Goal: Information Seeking & Learning: Compare options

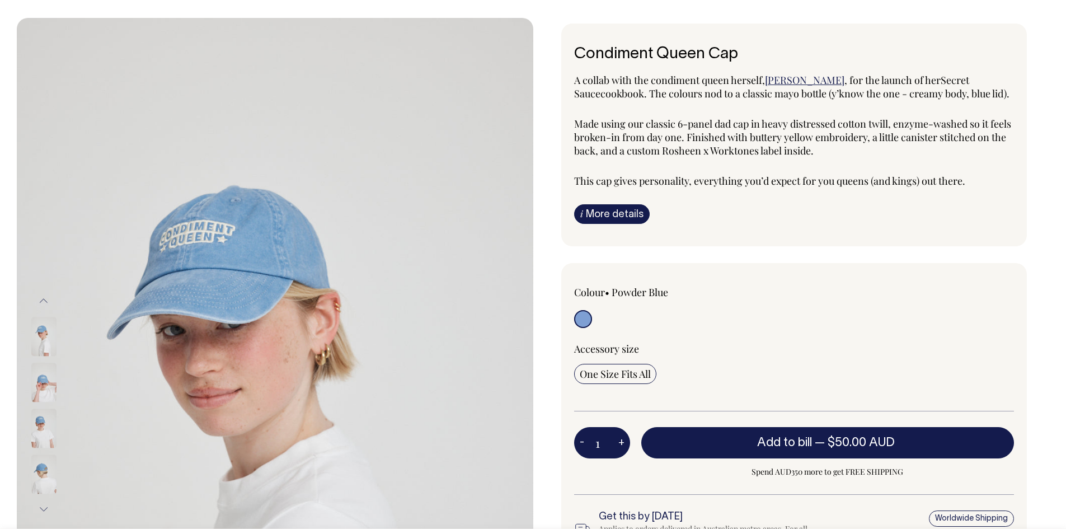
scroll to position [56, 0]
click at [39, 386] on img at bounding box center [43, 382] width 25 height 39
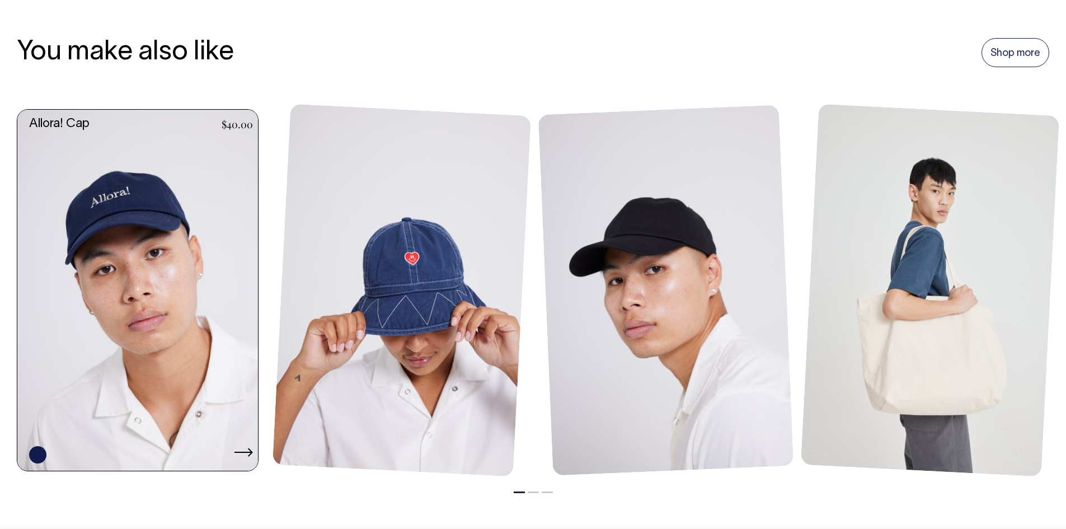
scroll to position [896, 0]
click at [160, 303] on link at bounding box center [140, 290] width 247 height 361
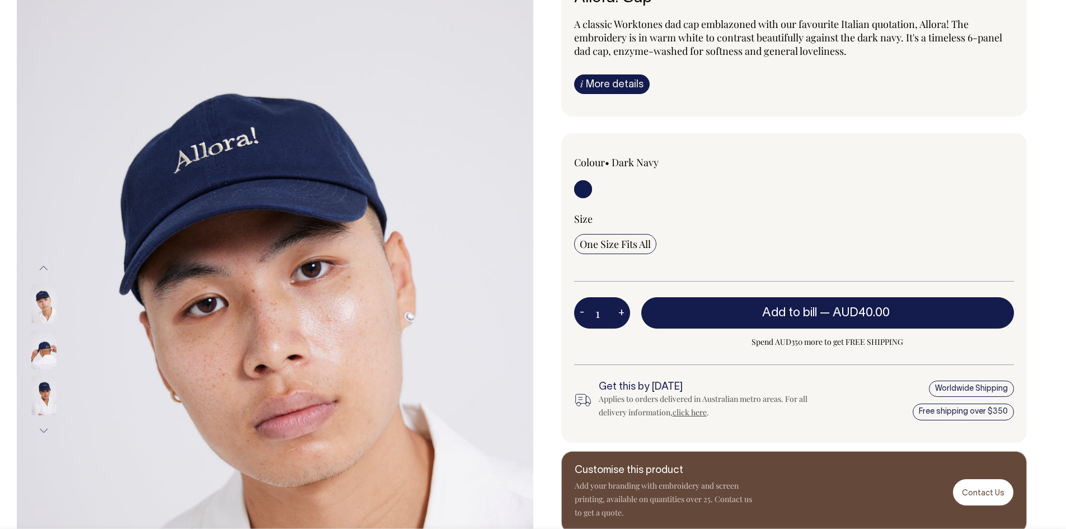
scroll to position [112, 0]
click at [46, 363] on img at bounding box center [43, 349] width 25 height 39
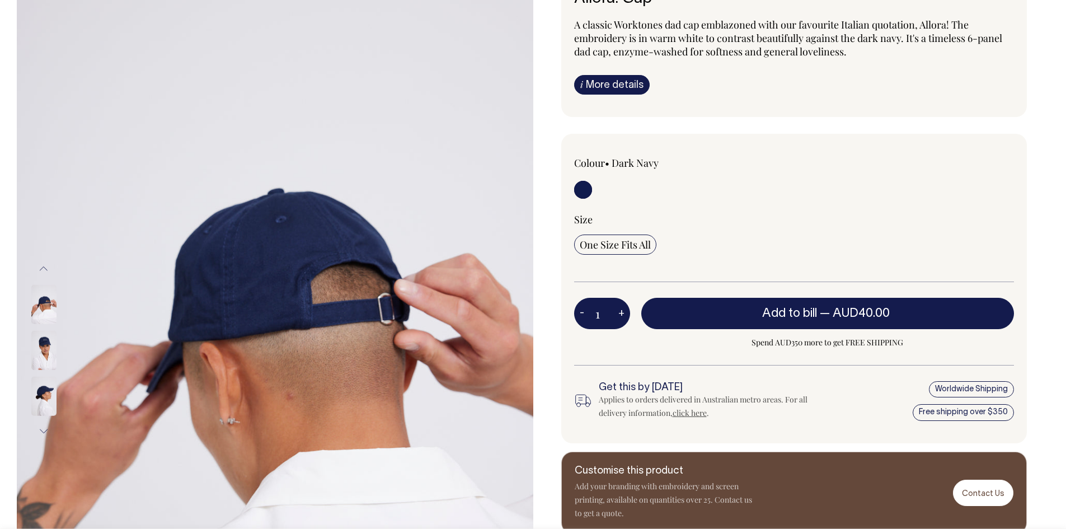
click at [44, 369] on img at bounding box center [43, 349] width 25 height 39
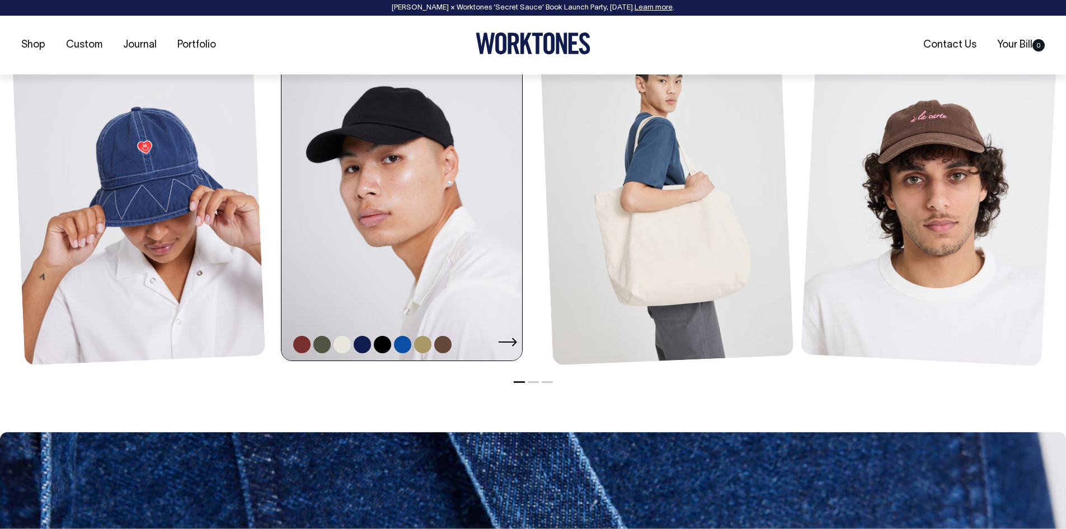
scroll to position [1007, 0]
click at [355, 218] on link at bounding box center [405, 179] width 247 height 361
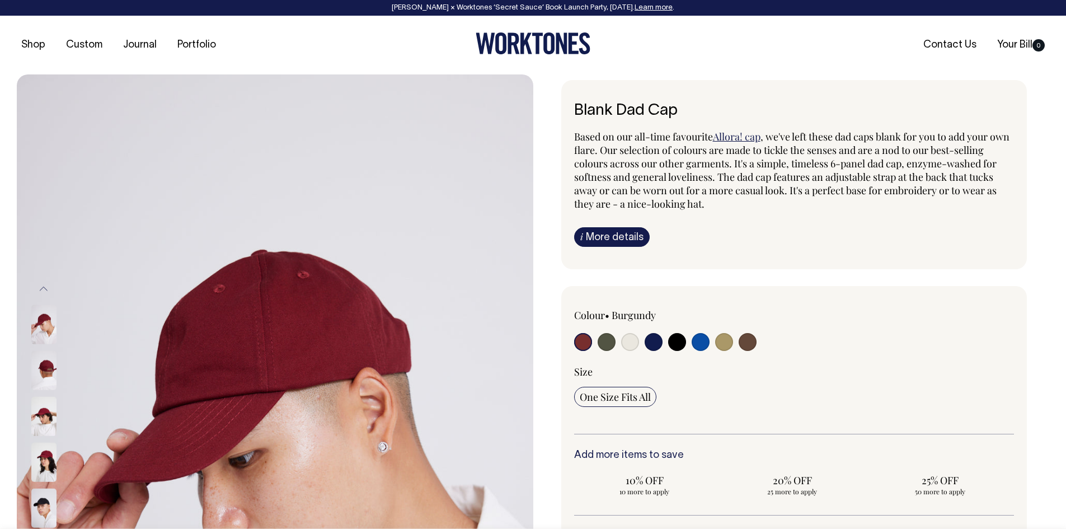
click at [701, 345] on input "radio" at bounding box center [701, 342] width 18 height 18
radio input "true"
select select "Worker Blue"
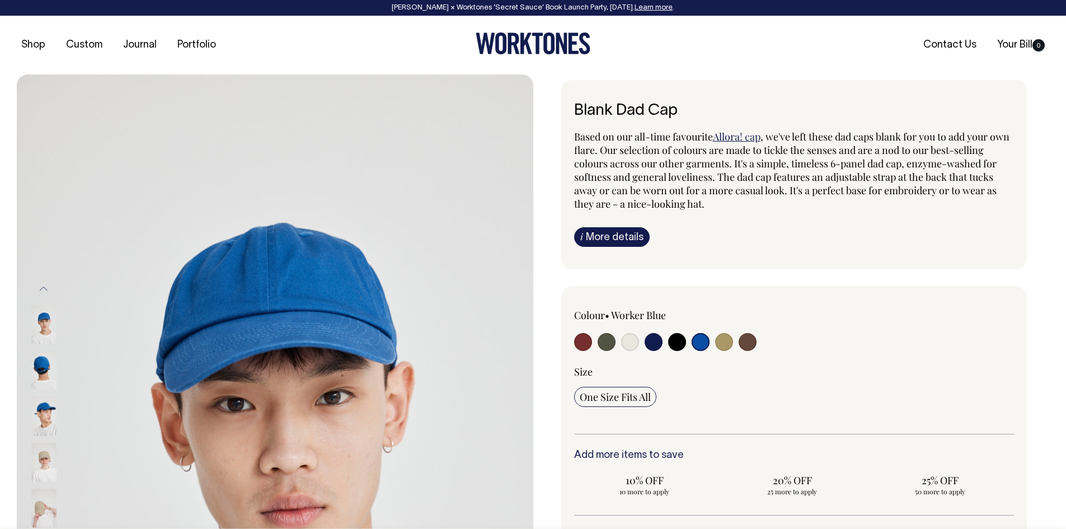
click at [652, 346] on input "radio" at bounding box center [654, 342] width 18 height 18
radio input "true"
select select "Dark Navy"
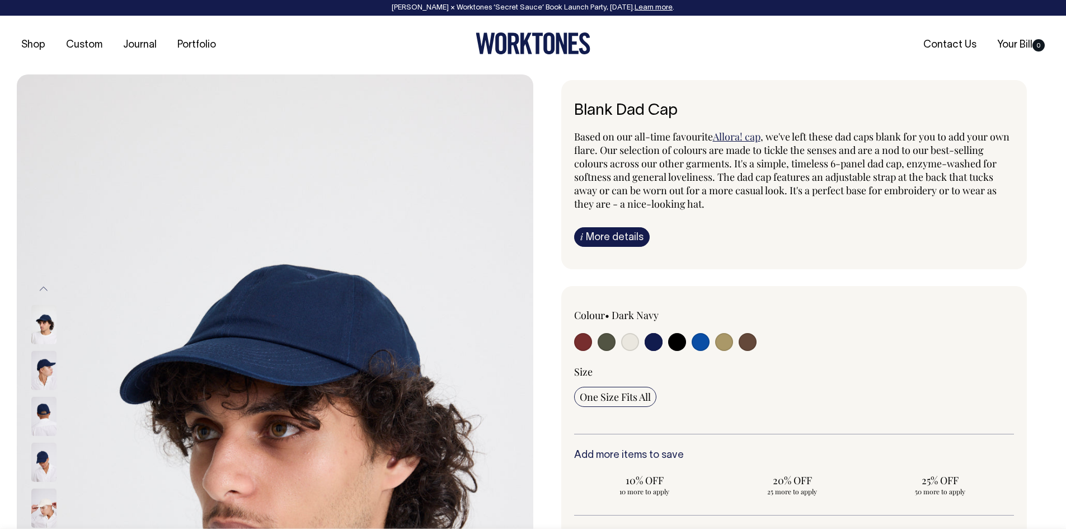
click at [749, 342] on input "radio" at bounding box center [748, 342] width 18 height 18
radio input "true"
select select "Espresso"
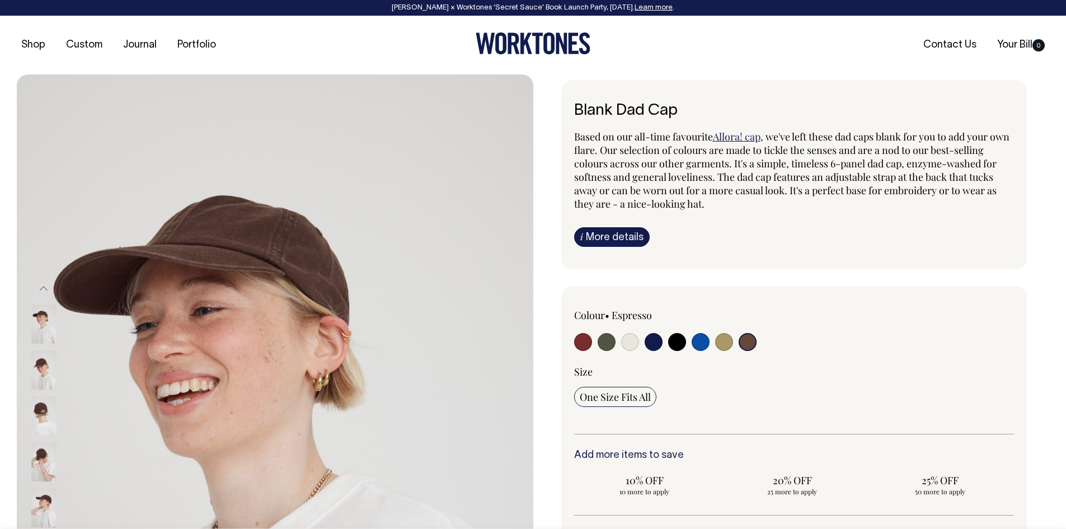
click at [714, 343] on div at bounding box center [662, 343] width 176 height 21
click at [723, 342] on input "radio" at bounding box center [724, 342] width 18 height 18
radio input "true"
select select "Washed Khaki"
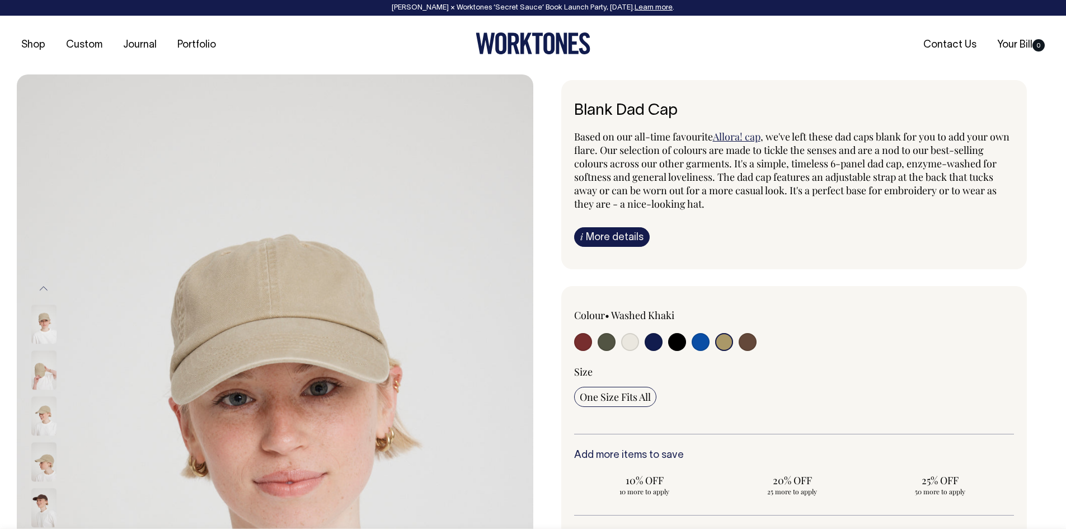
click at [700, 342] on input "radio" at bounding box center [701, 342] width 18 height 18
radio input "true"
select select "Worker Blue"
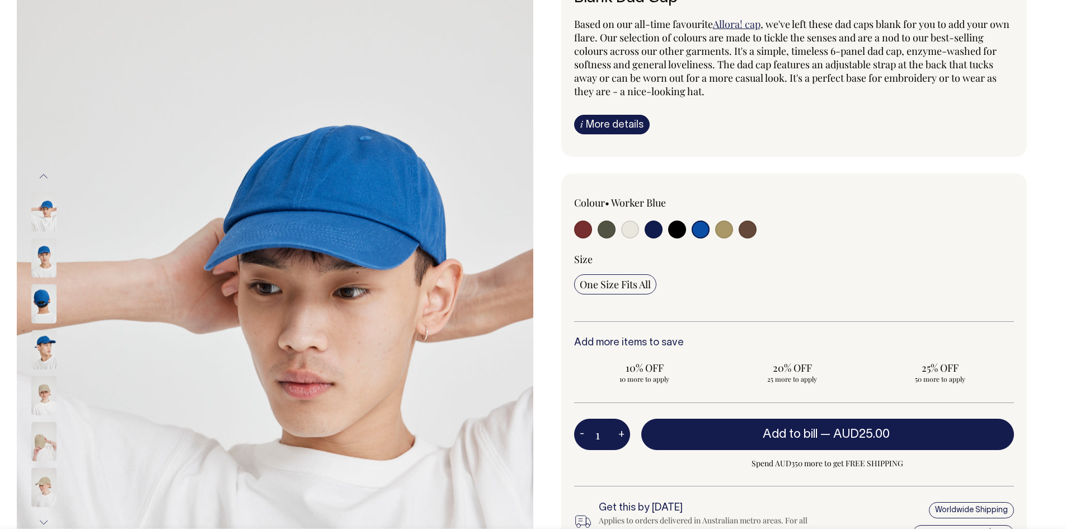
scroll to position [112, 0]
